Goal: Task Accomplishment & Management: Manage account settings

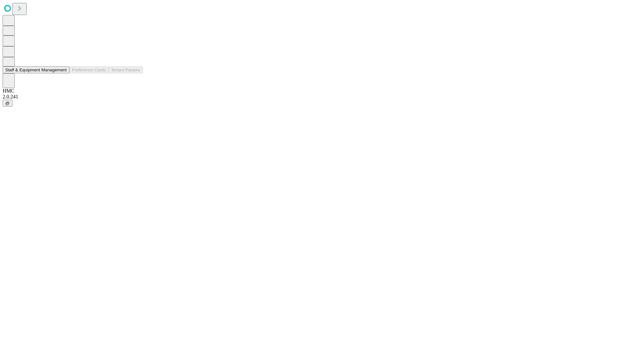
click at [61, 73] on button "Staff & Equipment Management" at bounding box center [36, 69] width 67 height 7
click at [62, 73] on button "Staff & Equipment Management" at bounding box center [36, 69] width 67 height 7
